Goal: Find specific page/section: Find specific page/section

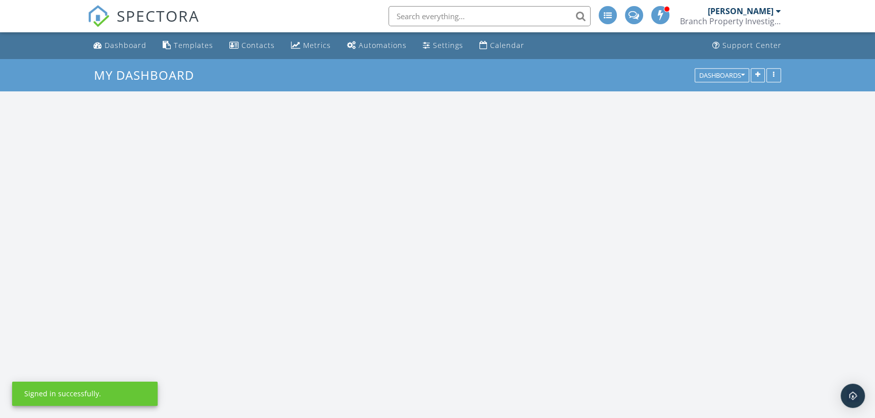
scroll to position [656, 889]
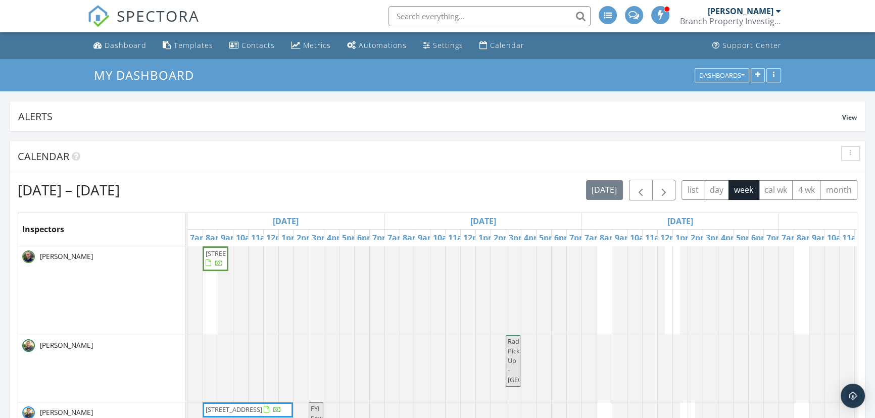
click at [222, 269] on span "[STREET_ADDRESS]" at bounding box center [216, 259] width 22 height 20
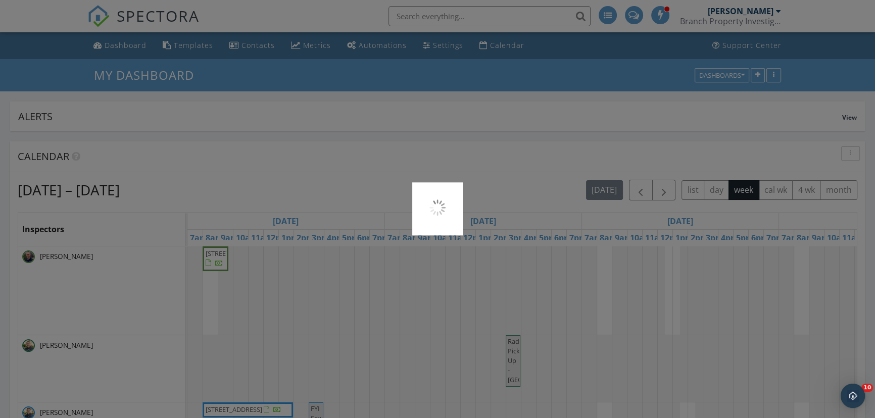
scroll to position [0, 0]
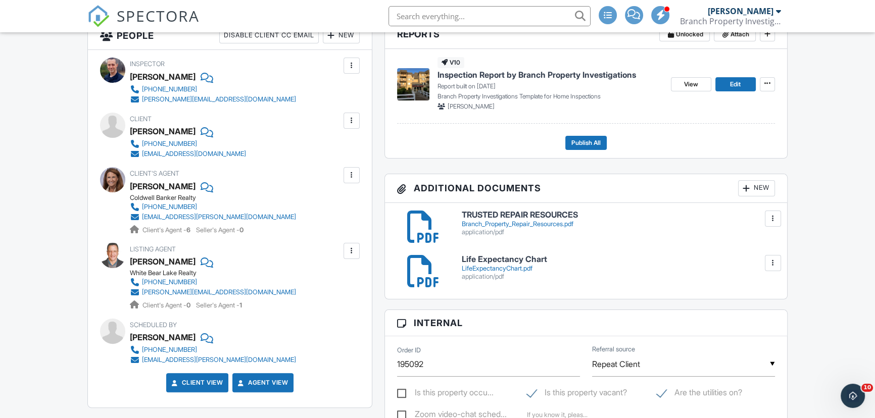
click at [532, 72] on span "Inspection Report by Branch Property Investigations" at bounding box center [536, 74] width 198 height 11
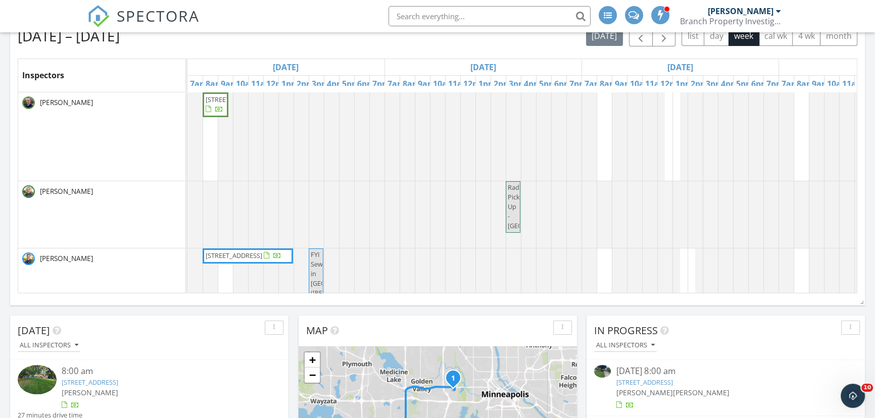
scroll to position [183, 0]
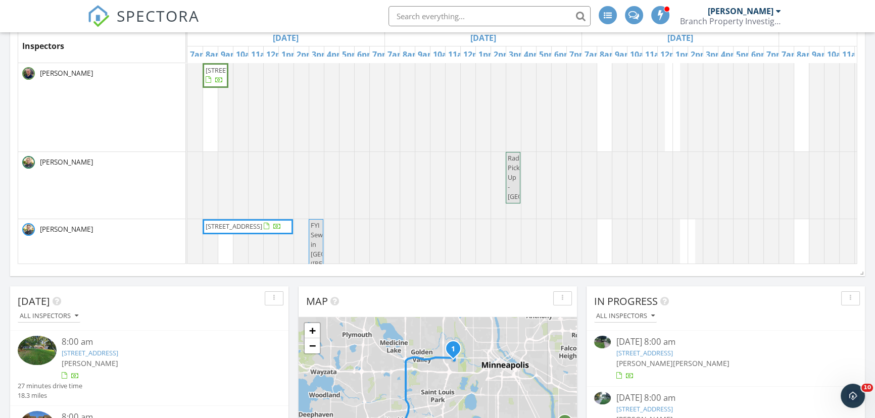
click at [243, 231] on span "341 Westwood Dr N , Golden Valley 55422" at bounding box center [234, 226] width 57 height 9
